Goal: Entertainment & Leisure: Browse casually

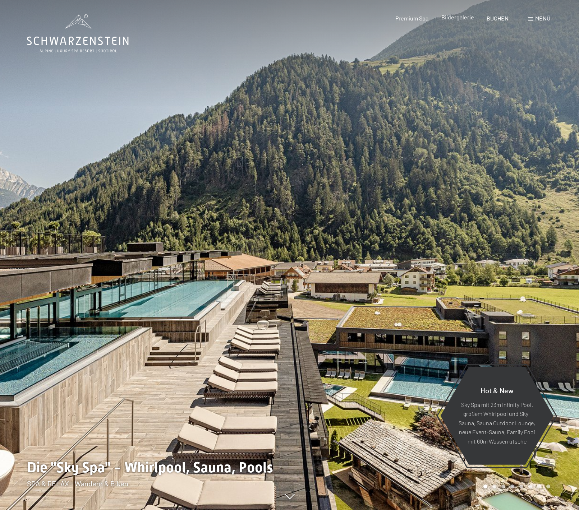
click at [465, 18] on span "Bildergalerie" at bounding box center [457, 17] width 33 height 7
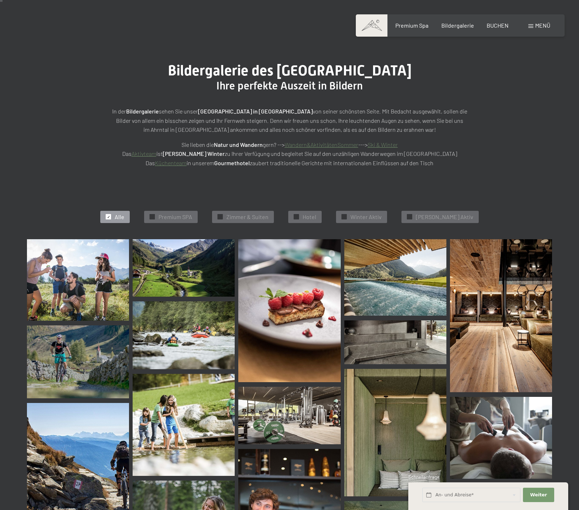
scroll to position [37, 0]
click at [397, 281] on img at bounding box center [395, 277] width 102 height 77
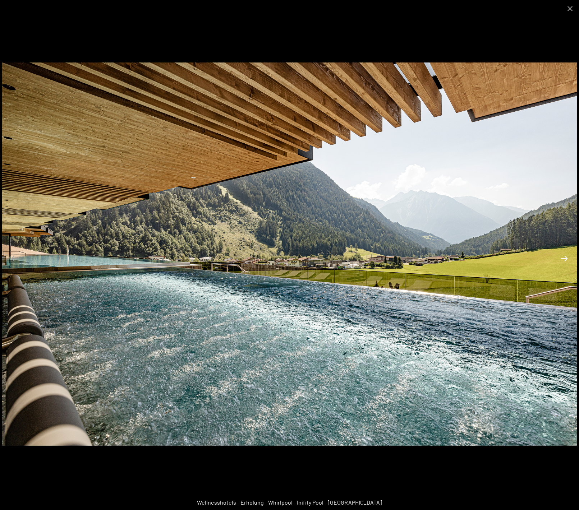
click at [564, 263] on button "Next slide" at bounding box center [563, 258] width 15 height 14
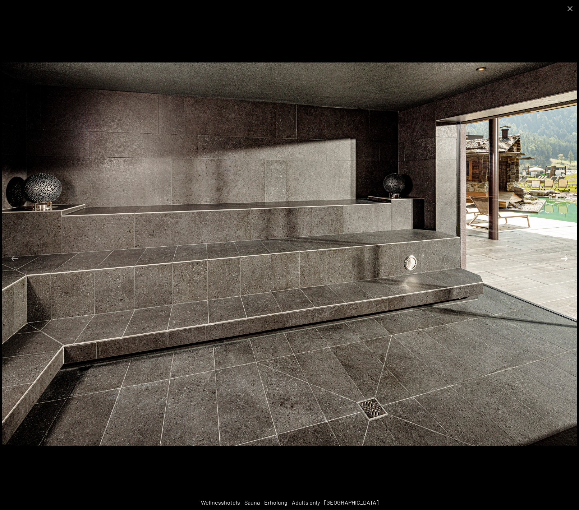
click at [565, 257] on button "Next slide" at bounding box center [563, 258] width 15 height 14
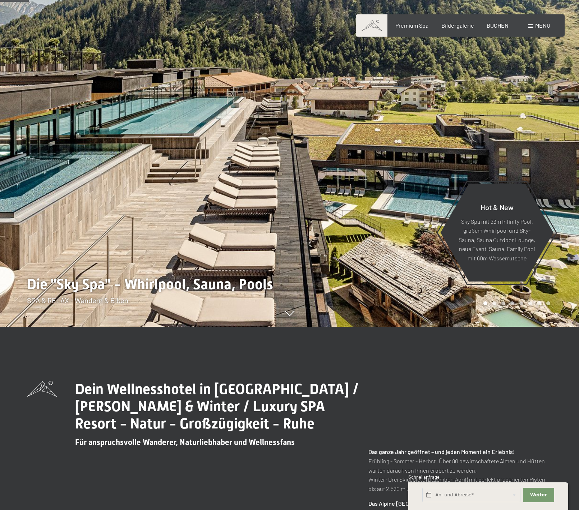
scroll to position [183, 0]
click at [454, 26] on span "Bildergalerie" at bounding box center [457, 24] width 33 height 7
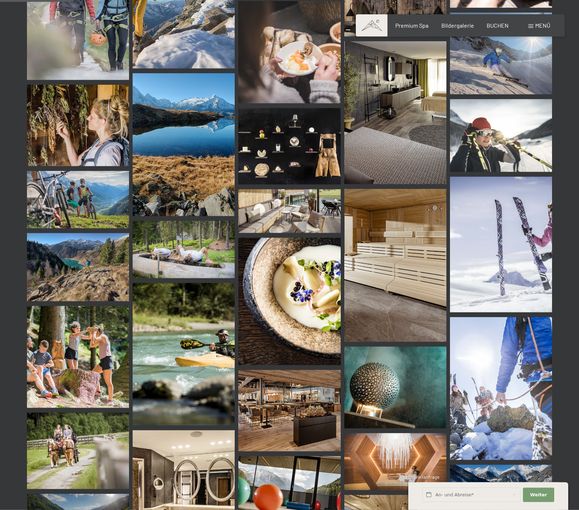
scroll to position [1026, 0]
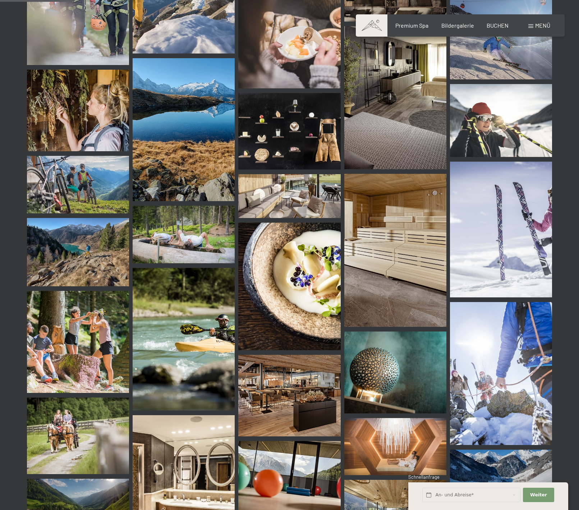
click at [385, 388] on img at bounding box center [395, 373] width 102 height 82
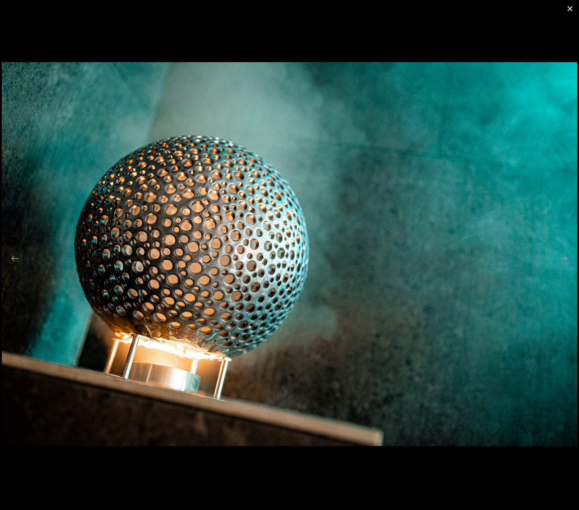
click at [570, 10] on button "Close gallery" at bounding box center [570, 8] width 18 height 17
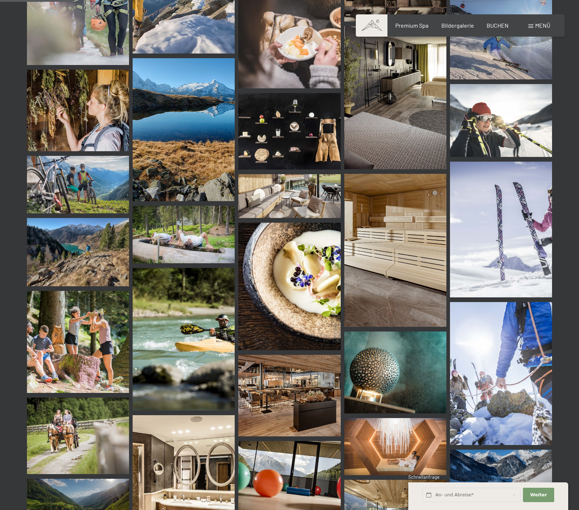
click at [403, 273] on img at bounding box center [395, 250] width 102 height 153
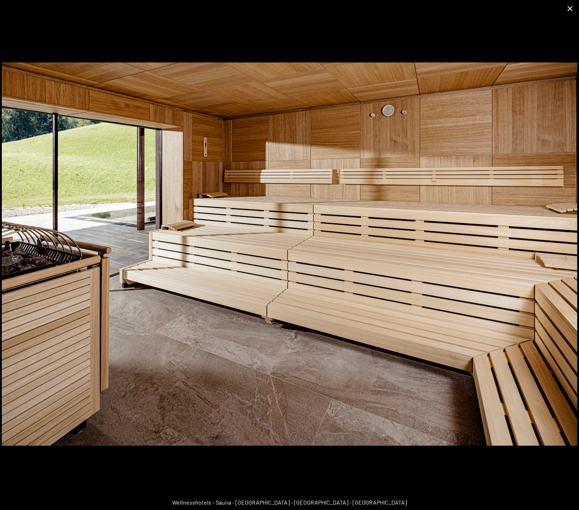
click at [571, 9] on button "Close gallery" at bounding box center [570, 8] width 18 height 17
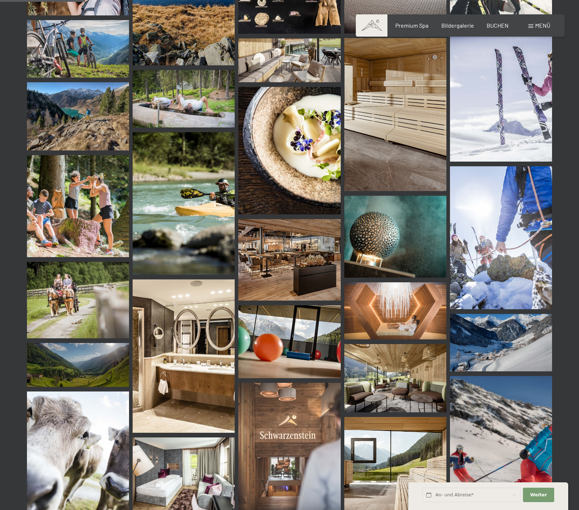
scroll to position [1172, 0]
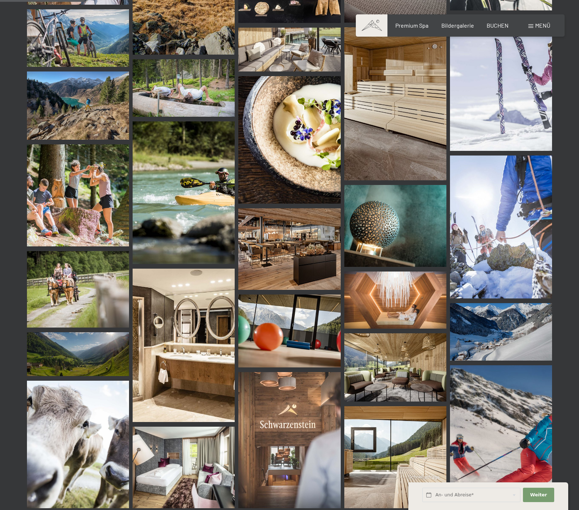
click at [389, 316] on img at bounding box center [395, 300] width 102 height 57
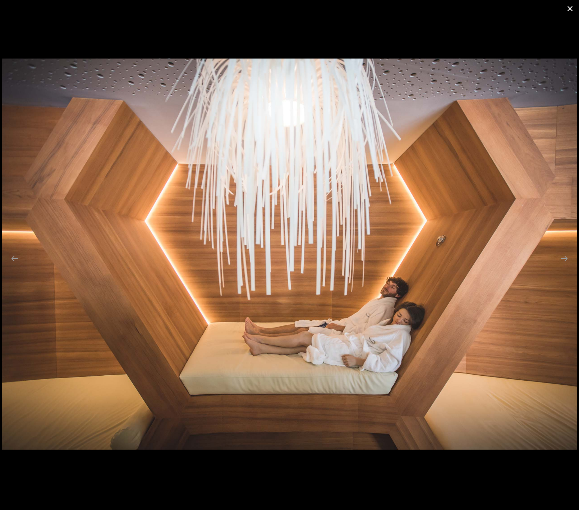
click at [570, 10] on button "Close gallery" at bounding box center [570, 8] width 18 height 17
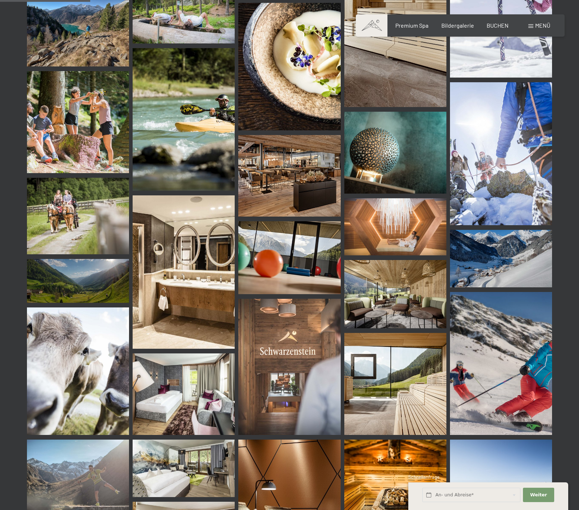
scroll to position [1282, 0]
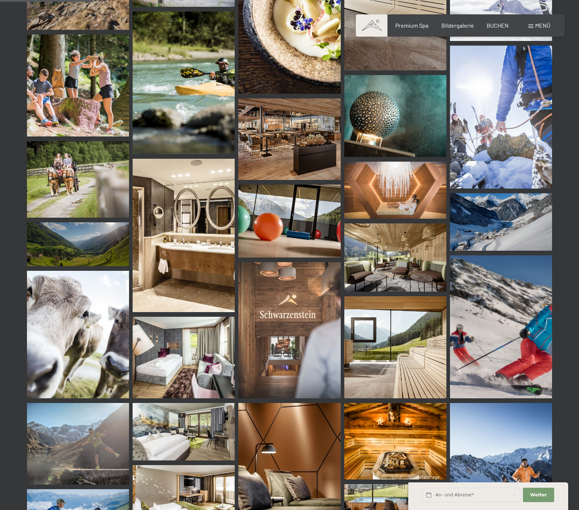
click at [273, 328] on img at bounding box center [289, 330] width 102 height 136
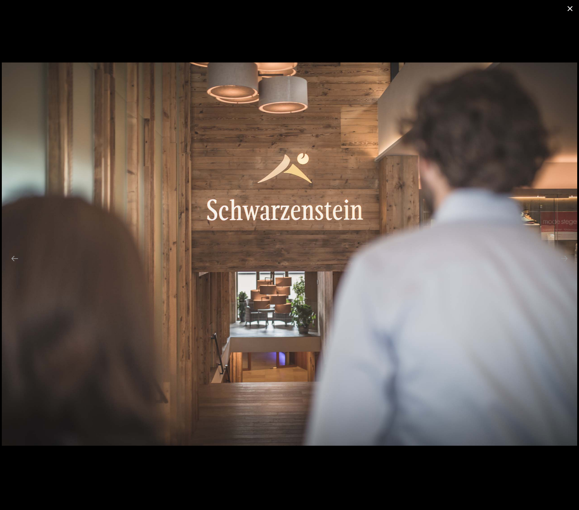
click at [570, 7] on button "Close gallery" at bounding box center [570, 8] width 18 height 17
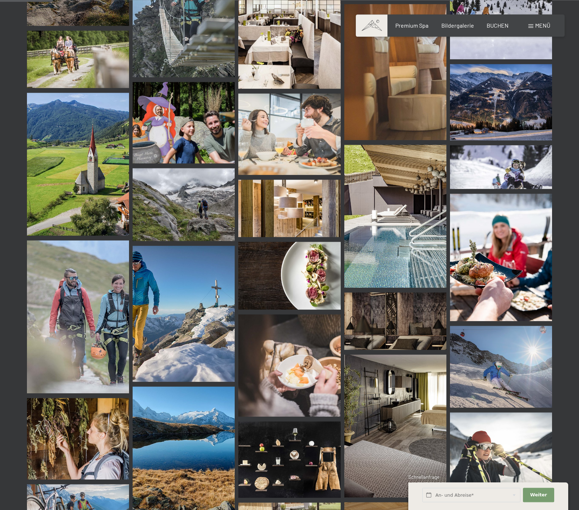
scroll to position [696, 0]
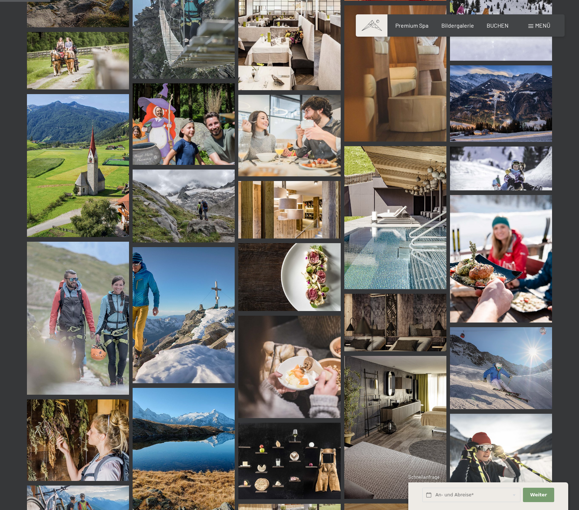
click at [393, 212] on img at bounding box center [395, 217] width 102 height 143
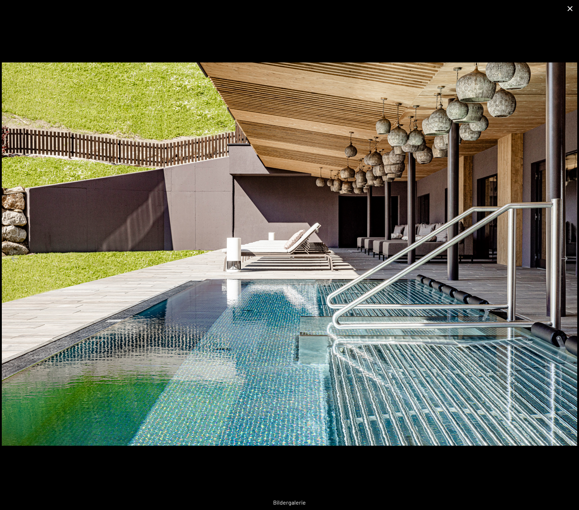
click at [569, 8] on button "Close gallery" at bounding box center [570, 8] width 18 height 17
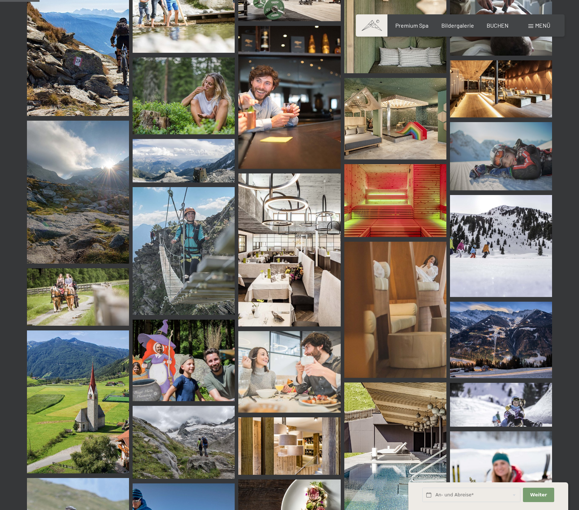
scroll to position [440, 0]
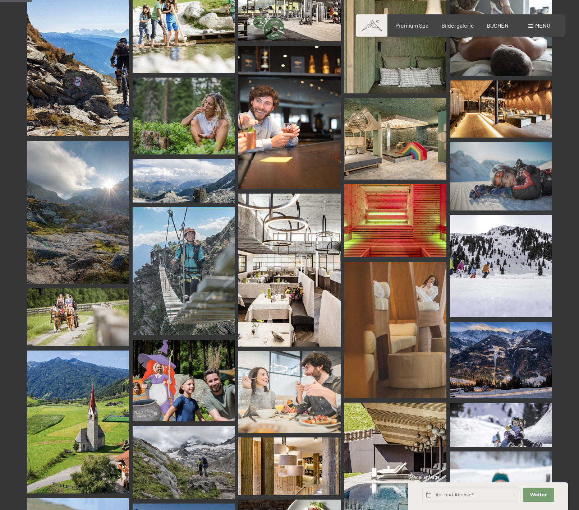
click at [494, 106] on img at bounding box center [501, 108] width 102 height 57
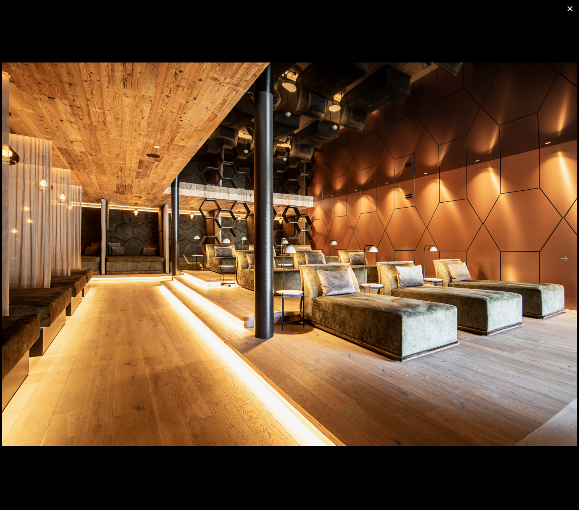
click at [571, 8] on button "Close gallery" at bounding box center [570, 8] width 18 height 17
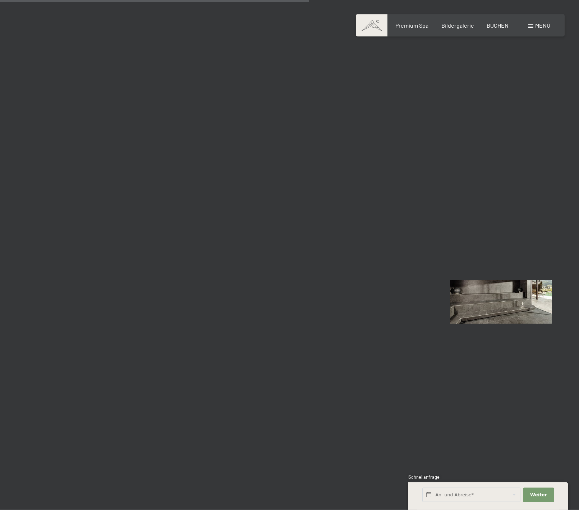
scroll to position [4323, 0]
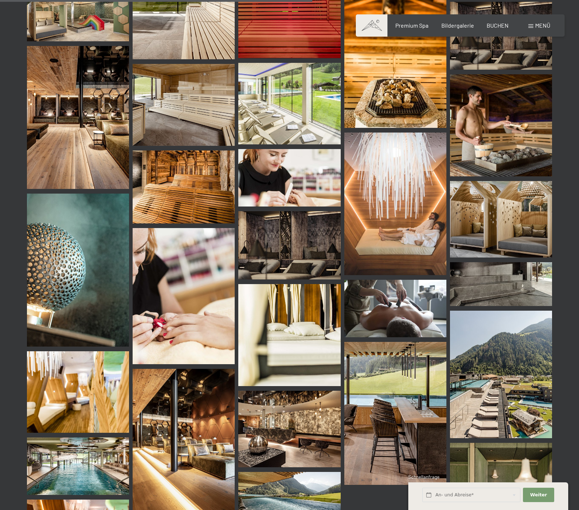
click at [300, 246] on img at bounding box center [289, 245] width 102 height 68
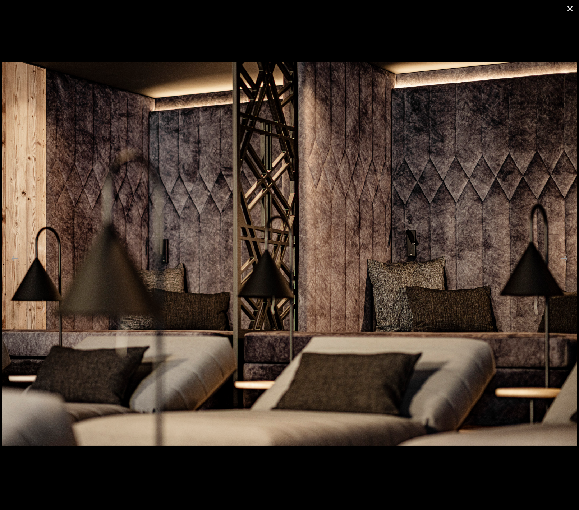
click at [571, 10] on button "Close gallery" at bounding box center [570, 8] width 18 height 17
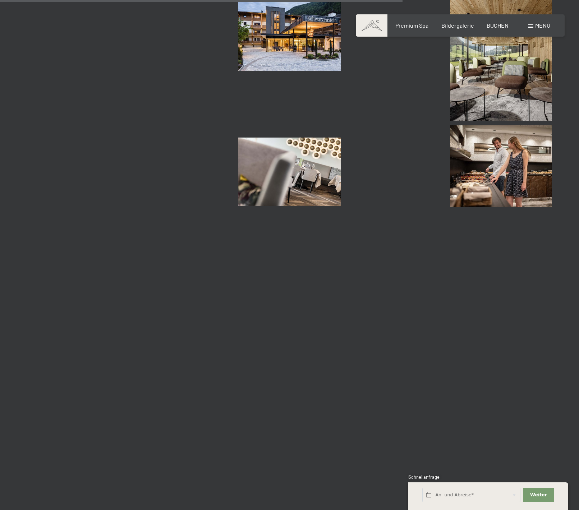
scroll to position [5605, 0]
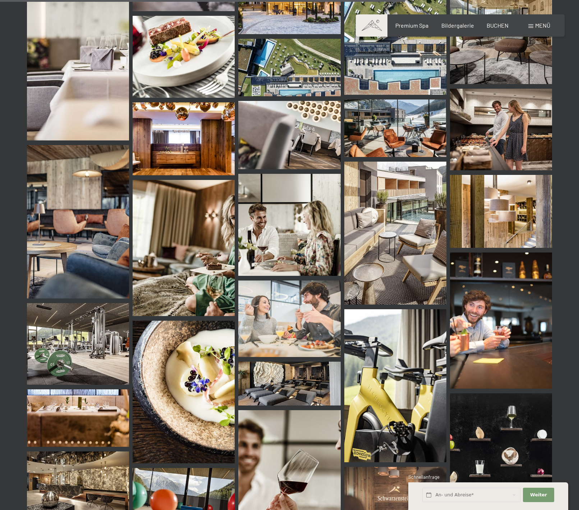
click at [44, 356] on img at bounding box center [78, 344] width 102 height 82
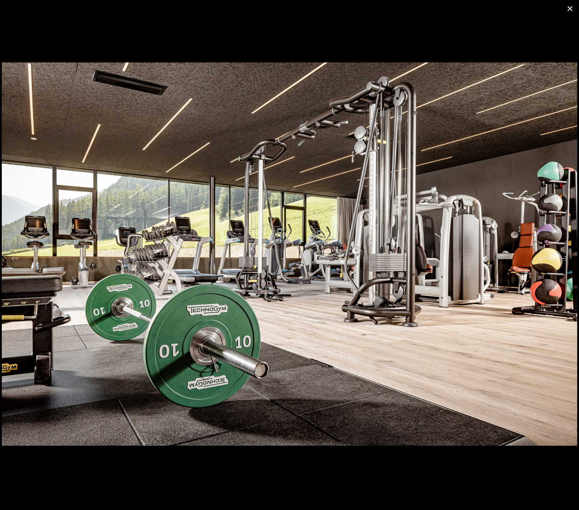
click at [569, 11] on button "Close gallery" at bounding box center [570, 8] width 18 height 17
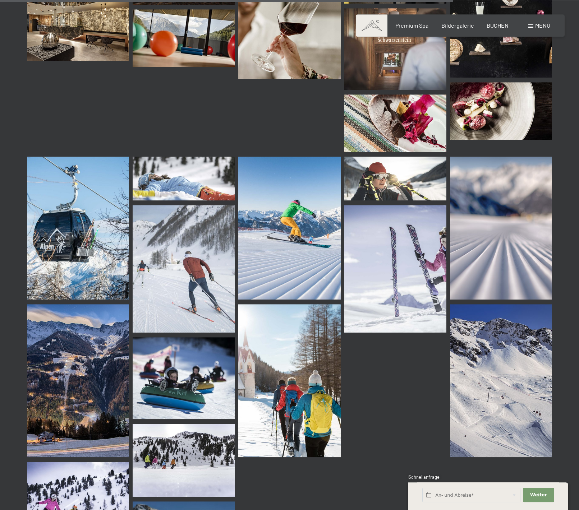
scroll to position [6045, 0]
